Goal: Information Seeking & Learning: Find specific fact

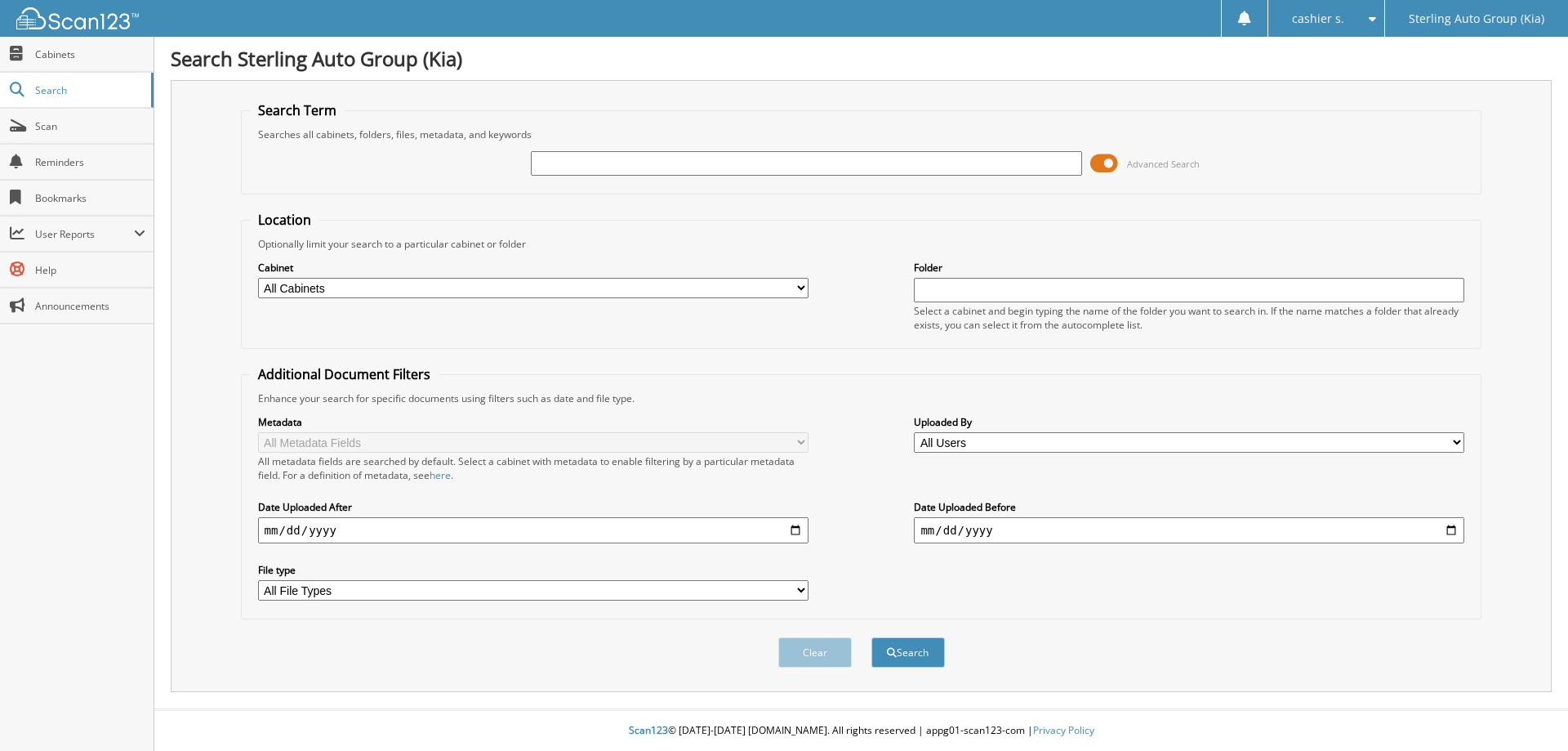
click at [1105, 165] on span at bounding box center [1104, 163] width 28 height 24
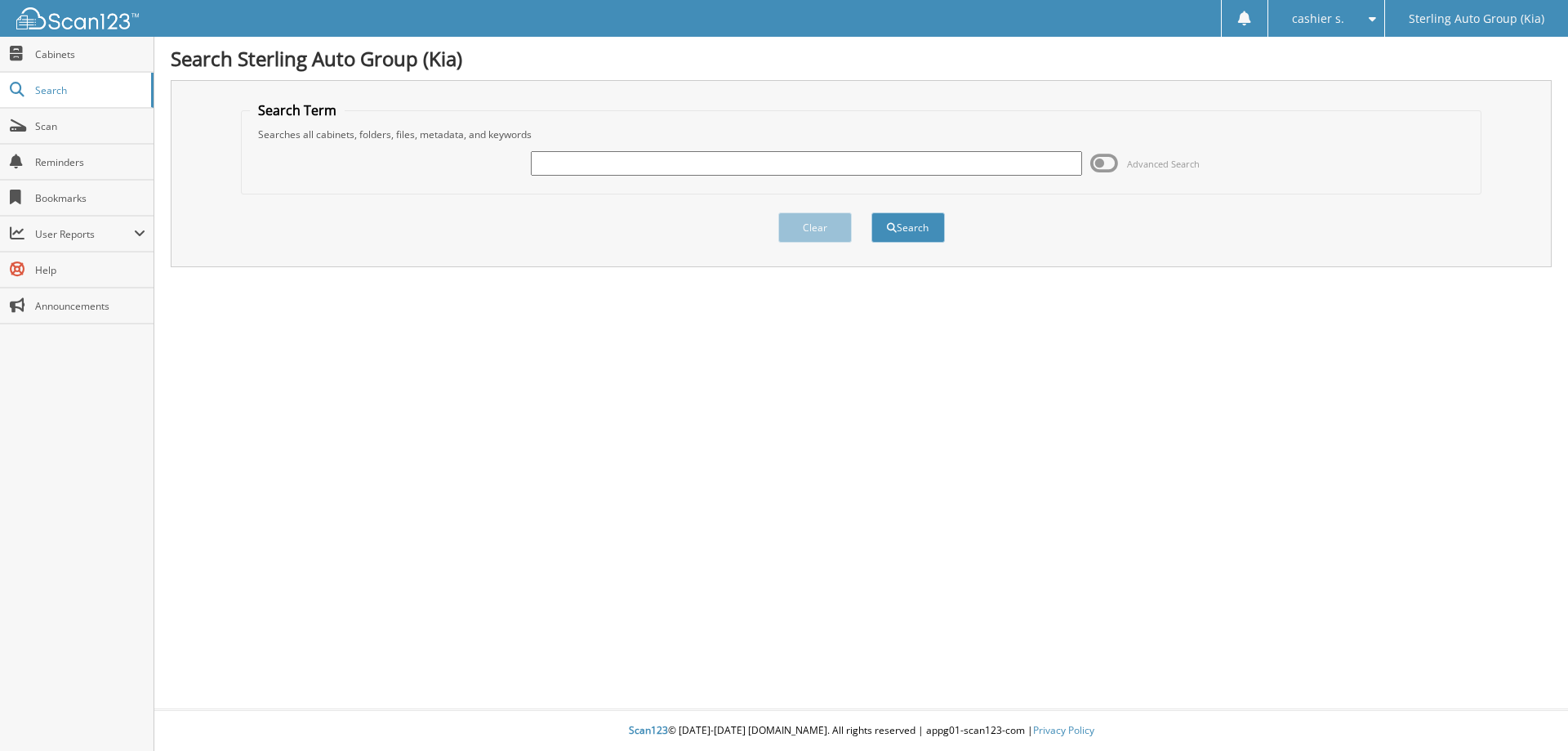
paste input "6269042"
type input "6269042"
click at [929, 232] on button "Search" at bounding box center [908, 227] width 73 height 30
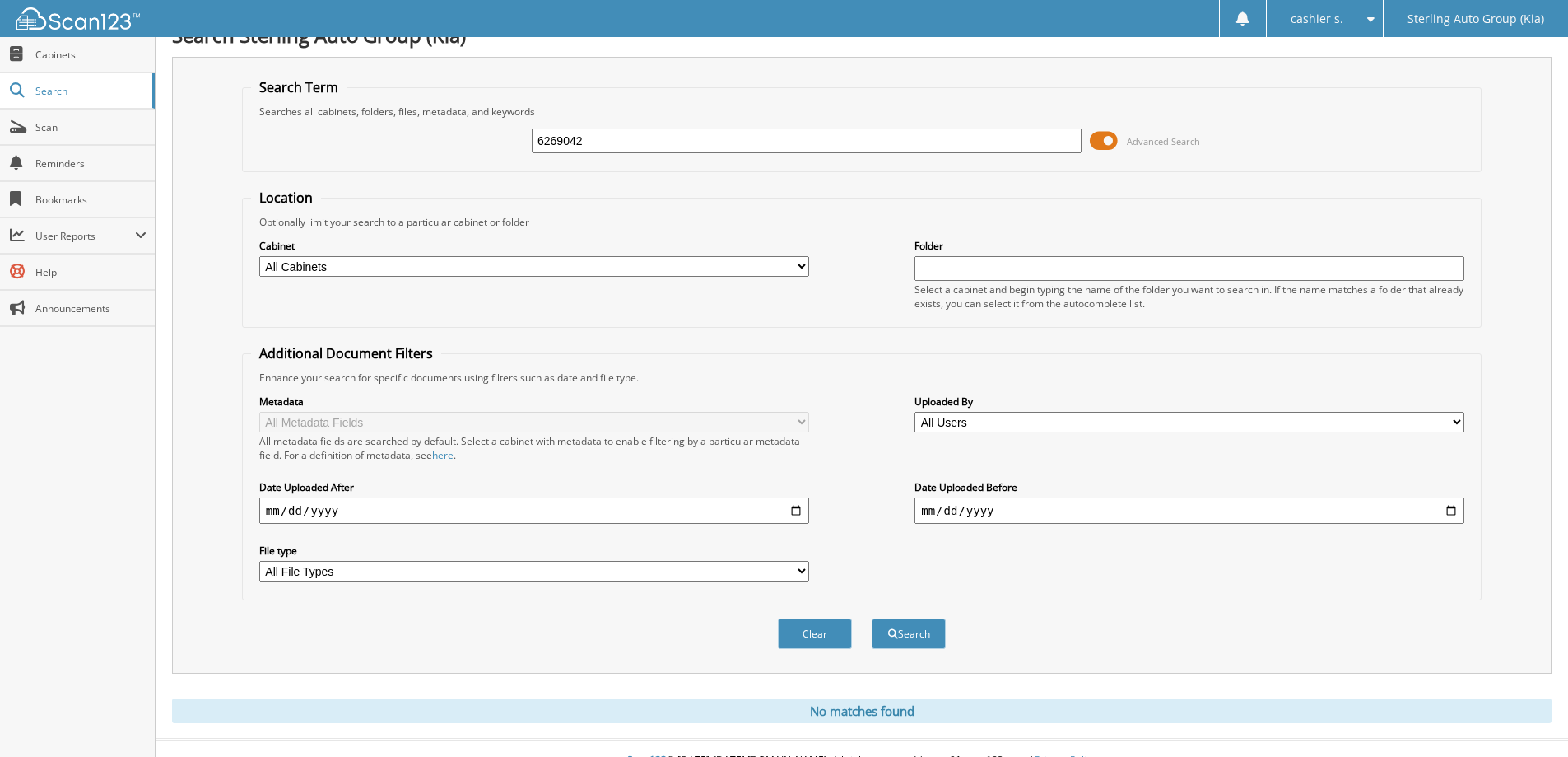
scroll to position [49, 0]
